Goal: Task Accomplishment & Management: Manage account settings

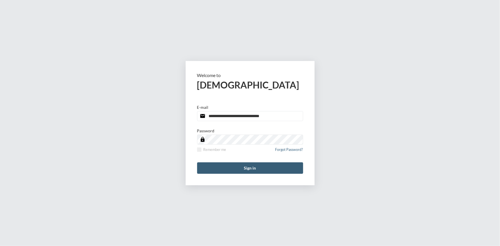
click at [249, 164] on button "Sign in" at bounding box center [250, 168] width 106 height 11
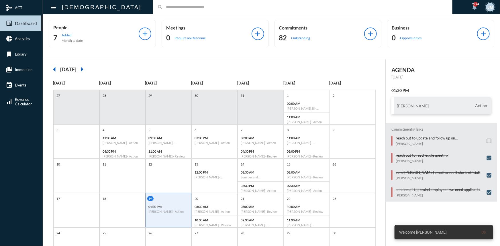
click at [163, 9] on input "text" at bounding box center [305, 7] width 285 height 5
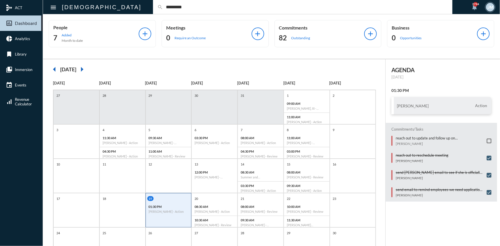
type input "*********"
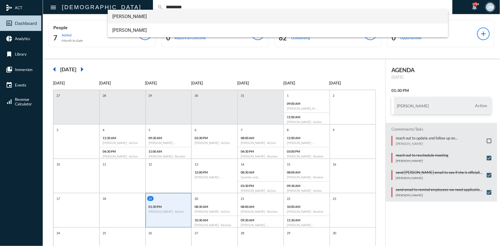
click at [128, 17] on span "Andy Hochradel" at bounding box center [277, 17] width 331 height 14
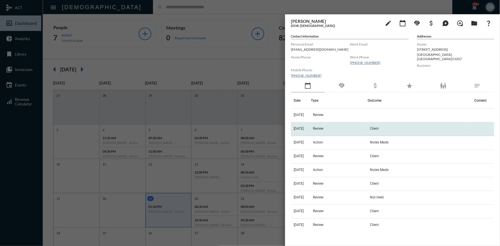
click at [324, 128] on span "Review" at bounding box center [318, 129] width 11 height 4
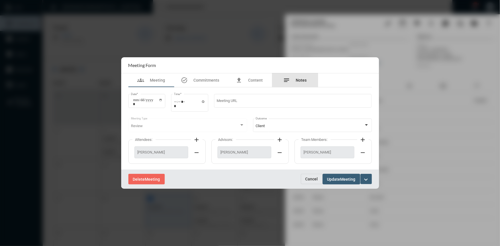
click at [300, 78] on span "Notes" at bounding box center [301, 80] width 11 height 5
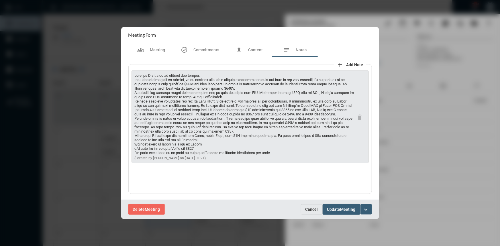
click at [315, 208] on span "Cancel" at bounding box center [312, 209] width 13 height 5
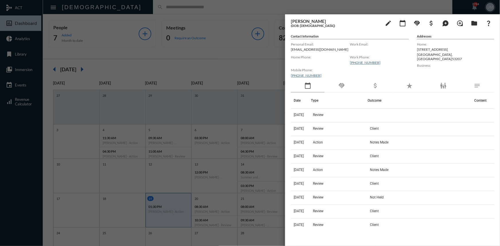
click at [232, 57] on div at bounding box center [250, 123] width 500 height 246
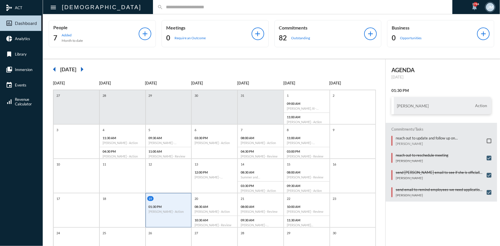
click at [163, 9] on input "text" at bounding box center [305, 7] width 285 height 5
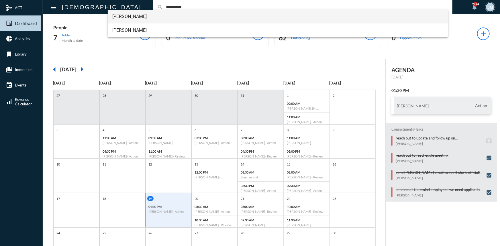
type input "*********"
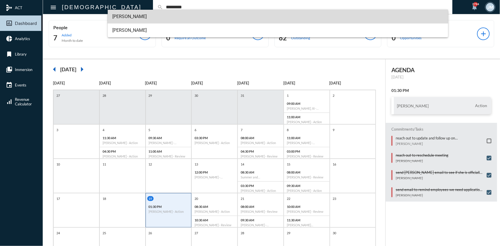
click at [132, 19] on span "Andy Hochradel" at bounding box center [277, 17] width 331 height 14
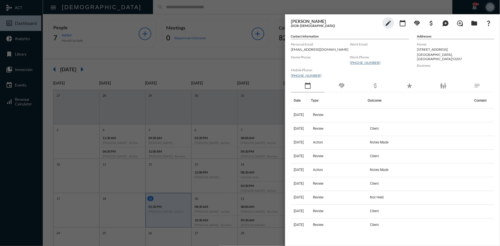
click at [344, 81] on div "handshake" at bounding box center [342, 85] width 34 height 13
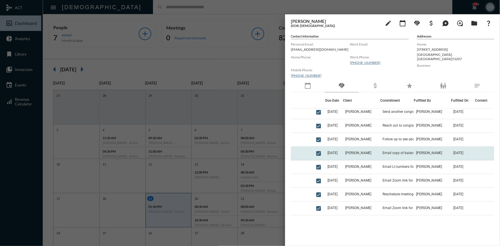
scroll to position [387, 0]
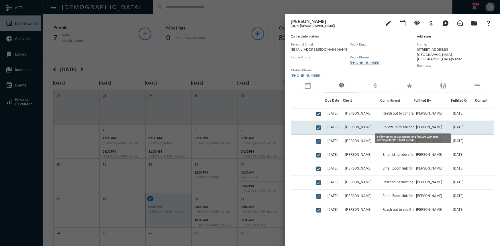
click at [395, 126] on span "Follow up to see about moving forward with term coverage for Kimberly" at bounding box center [411, 127] width 57 height 4
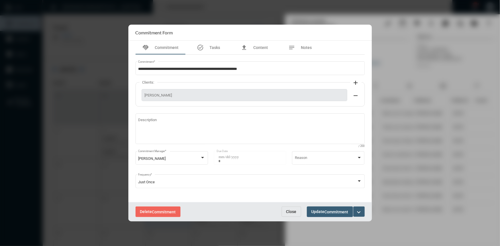
click at [300, 209] on button "Close" at bounding box center [291, 212] width 19 height 10
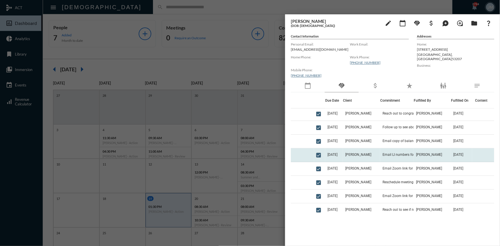
scroll to position [361, 0]
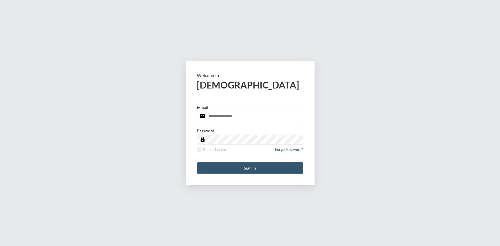
type input "**********"
click at [263, 169] on button "Sign in" at bounding box center [250, 168] width 106 height 11
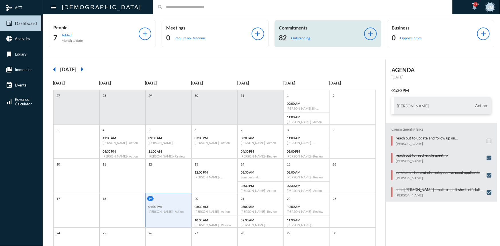
click at [297, 27] on p "Commitments" at bounding box center [321, 27] width 85 height 5
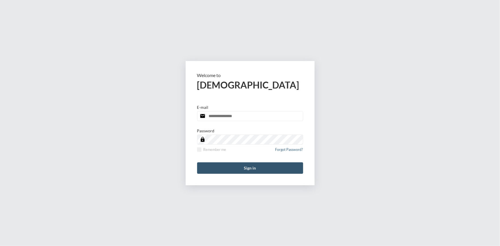
type input "**********"
click at [280, 169] on button "Sign in" at bounding box center [250, 168] width 106 height 11
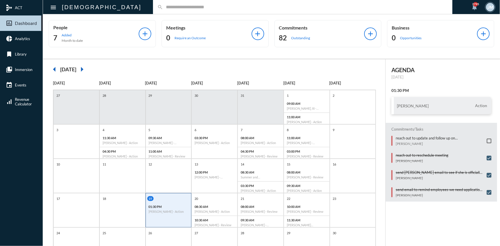
drag, startPoint x: 173, startPoint y: 0, endPoint x: 390, endPoint y: 113, distance: 244.1
click at [388, 113] on div "01:30 PM [PERSON_NAME] Action" at bounding box center [442, 101] width 112 height 26
click at [487, 140] on span at bounding box center [489, 141] width 5 height 5
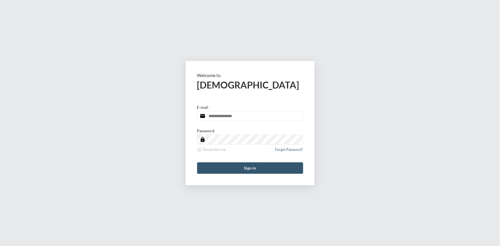
type input "**********"
click at [266, 171] on button "Sign in" at bounding box center [250, 168] width 106 height 11
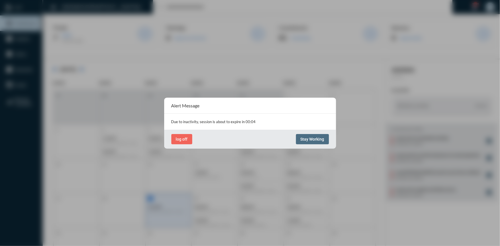
click at [308, 135] on button "Stay Working" at bounding box center [312, 139] width 33 height 10
